Goal: Task Accomplishment & Management: Use online tool/utility

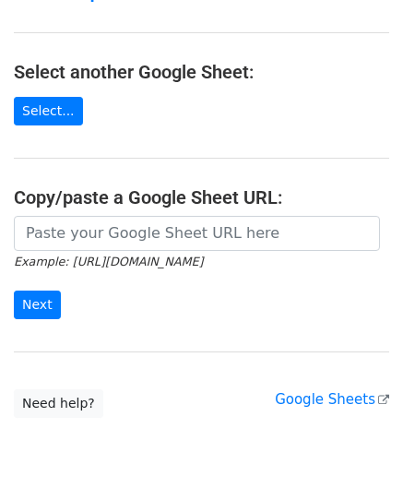
scroll to position [184, 0]
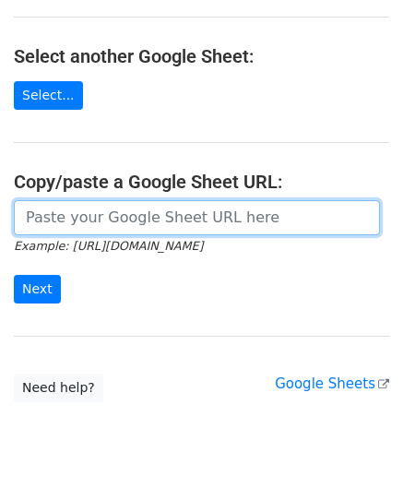
click at [123, 200] on input "url" at bounding box center [197, 217] width 366 height 35
paste input "https://docs.google.com/spreadsheets/d/1BxwzgeX9aSr6NOfesAnG-PvGxDH99I5gz5iWFdN…"
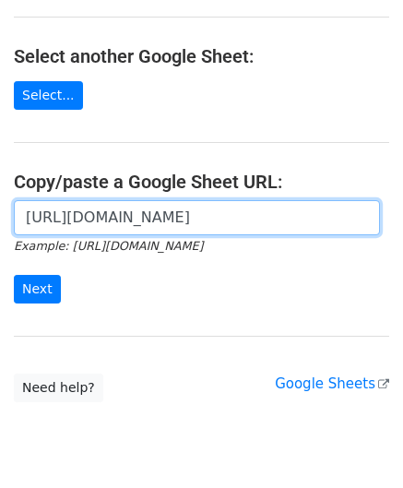
scroll to position [0, 399]
type input "https://docs.google.com/spreadsheets/d/1BxwzgeX9aSr6NOfesAnG-PvGxDH99I5gz5iWFdN…"
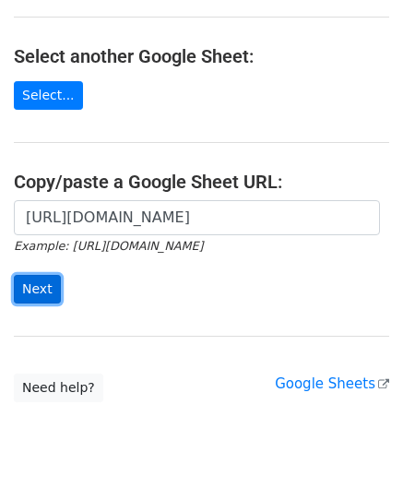
click at [34, 282] on input "Next" at bounding box center [37, 289] width 47 height 29
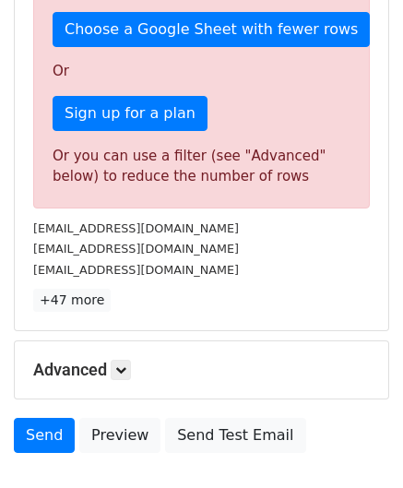
scroll to position [623, 0]
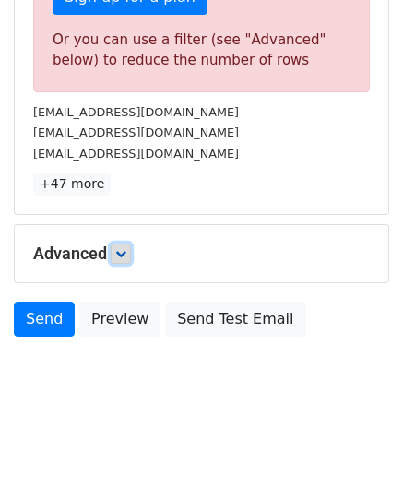
click at [126, 248] on icon at bounding box center [120, 253] width 11 height 11
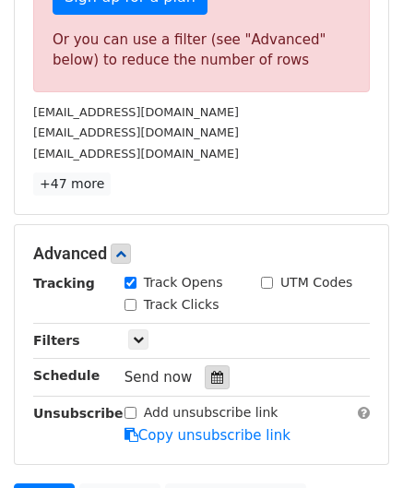
click at [211, 371] on icon at bounding box center [217, 377] width 12 height 13
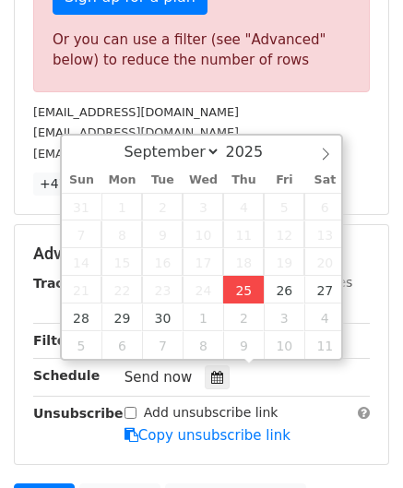
type input "[DATE] 12:00"
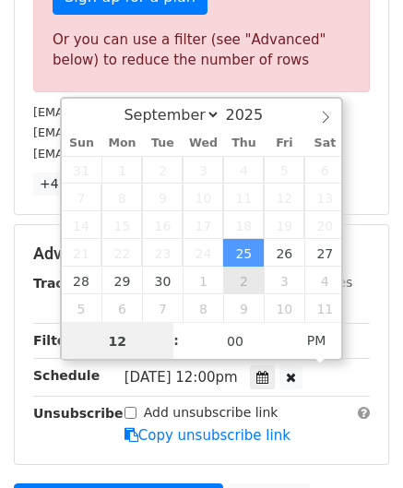
scroll to position [0, 0]
paste input "8"
type input "8"
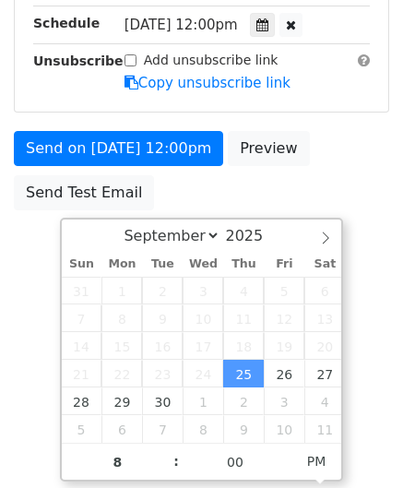
type input "[DATE] 20:00"
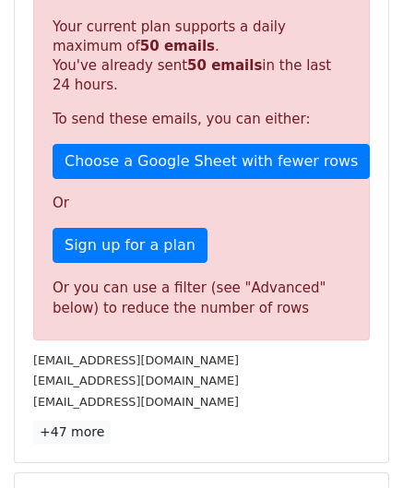
scroll to position [846, 0]
